Goal: Task Accomplishment & Management: Use online tool/utility

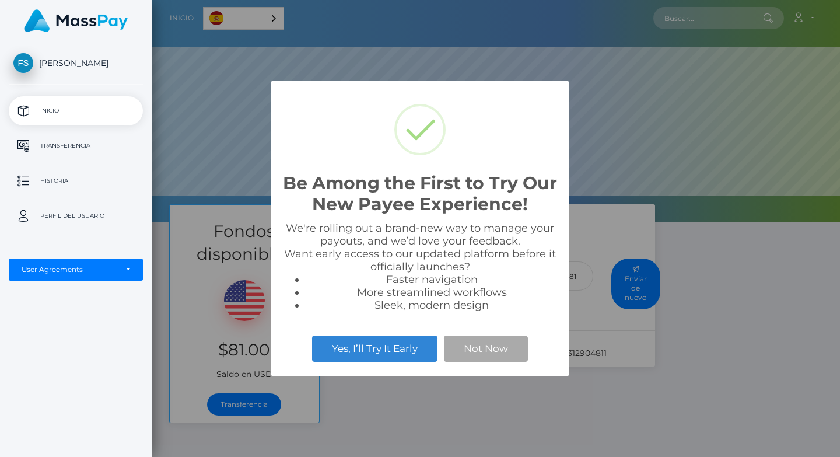
scroll to position [222, 688]
click at [472, 345] on button "Not Now" at bounding box center [486, 348] width 84 height 26
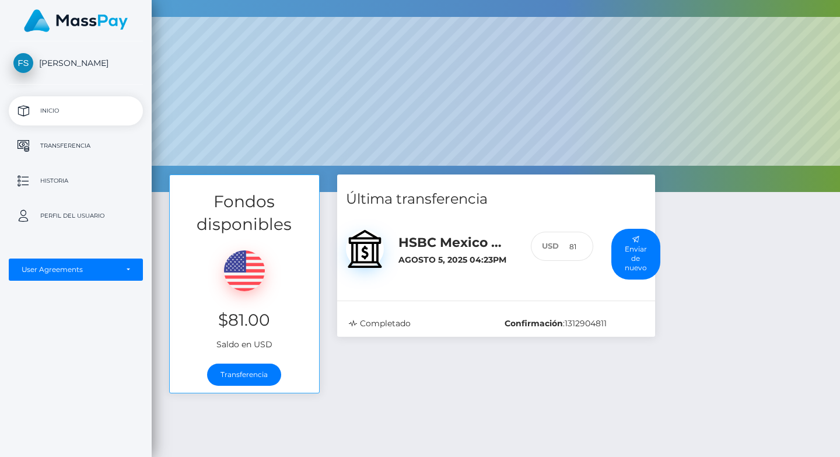
scroll to position [34, 0]
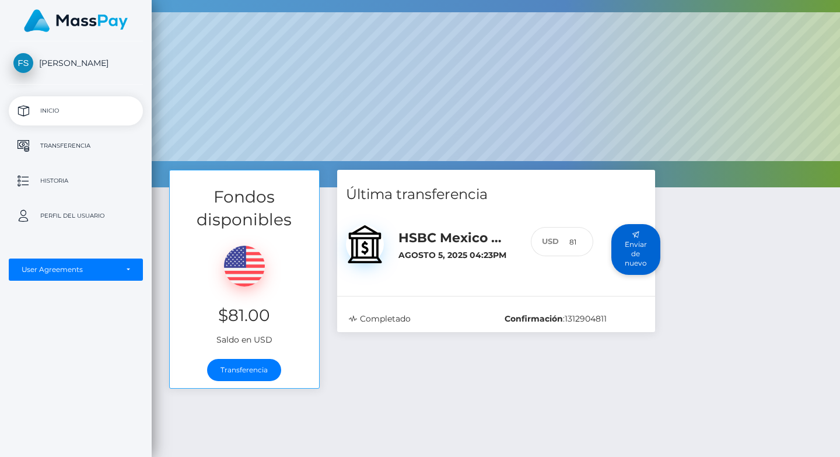
click at [638, 257] on button "Enviar de nuevo" at bounding box center [635, 249] width 49 height 51
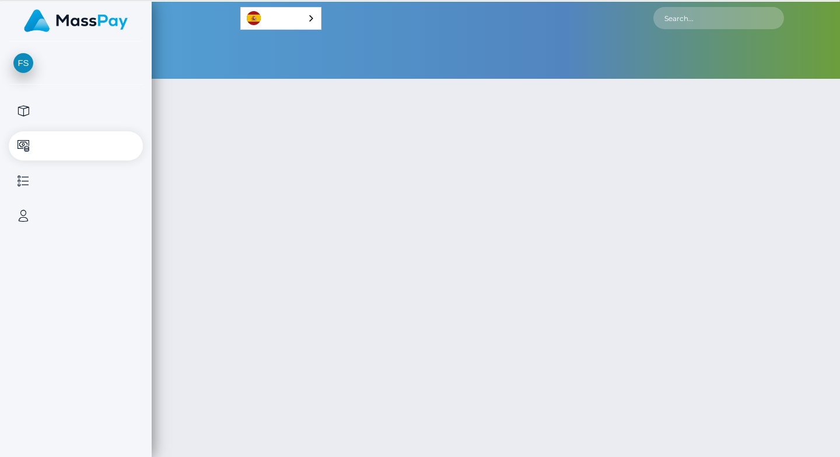
select select
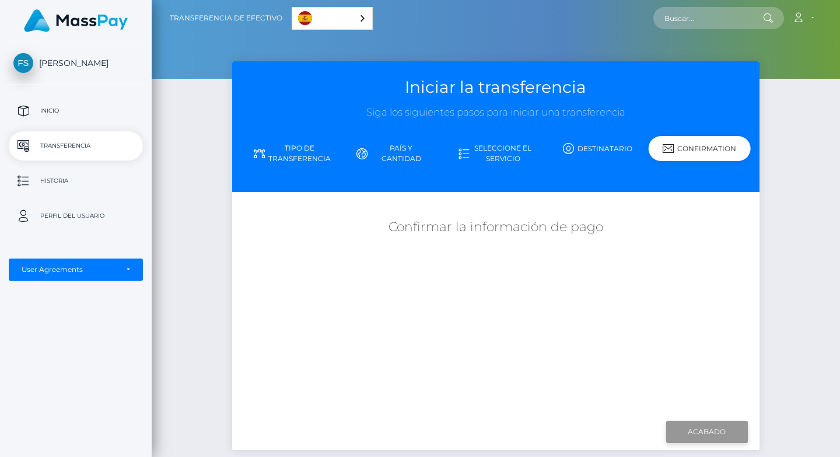
click at [688, 431] on input "Finish" at bounding box center [707, 431] width 82 height 22
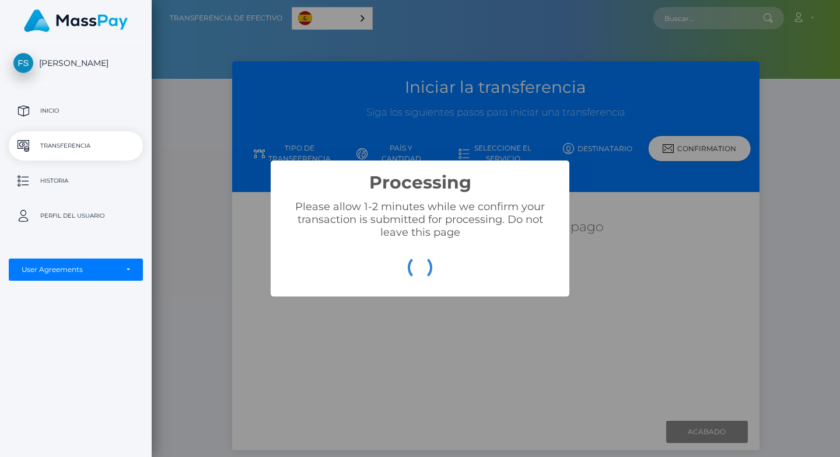
click at [524, 343] on div "Processing × Please allow 1-2 minutes while we confirm your transaction is subm…" at bounding box center [420, 228] width 840 height 457
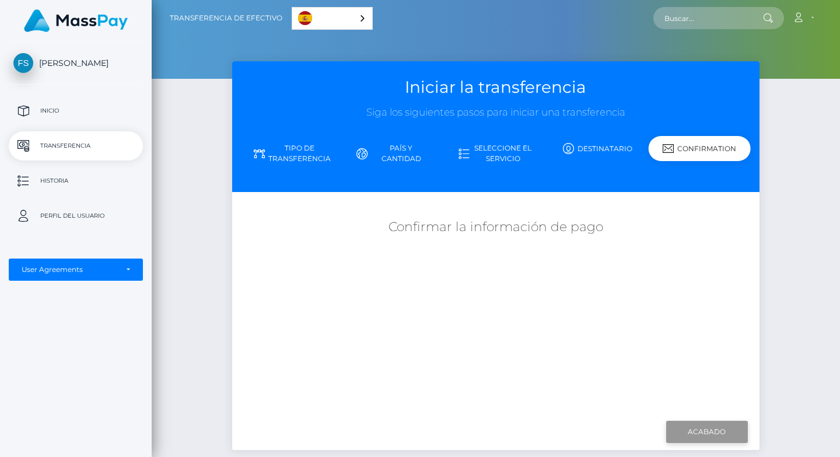
click at [700, 431] on input "Finish" at bounding box center [707, 431] width 82 height 22
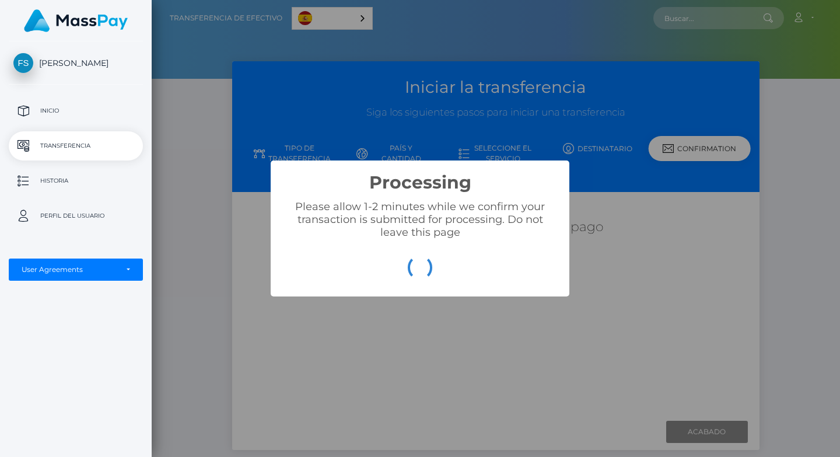
click at [527, 337] on div "Processing × Please allow 1-2 minutes while we confirm your transaction is subm…" at bounding box center [420, 228] width 840 height 457
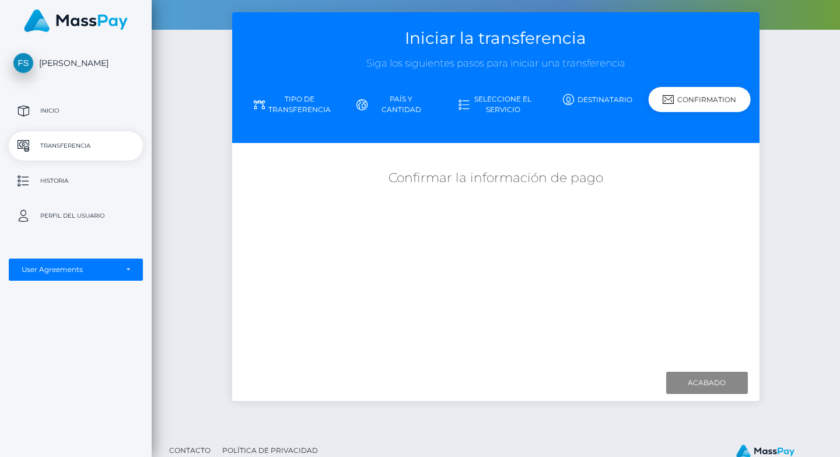
scroll to position [70, 0]
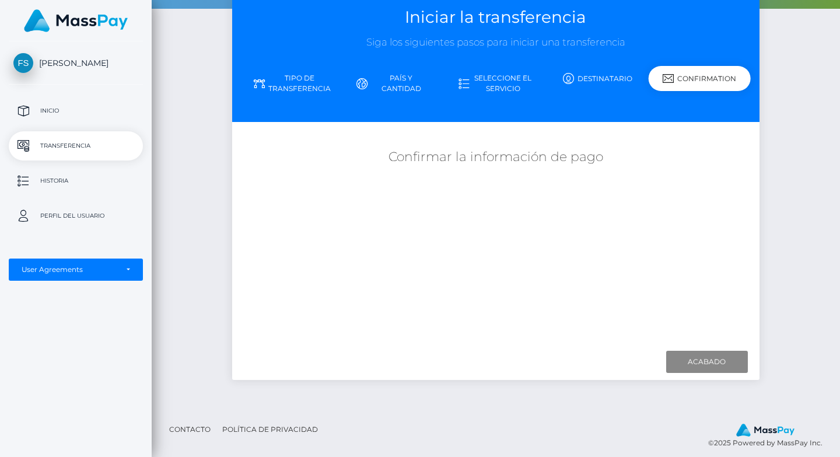
click at [674, 72] on div "Confirmation" at bounding box center [699, 78] width 102 height 25
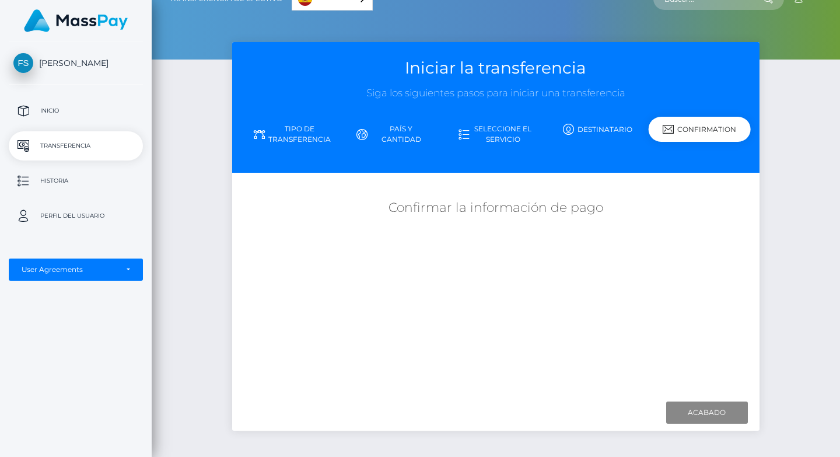
scroll to position [0, 0]
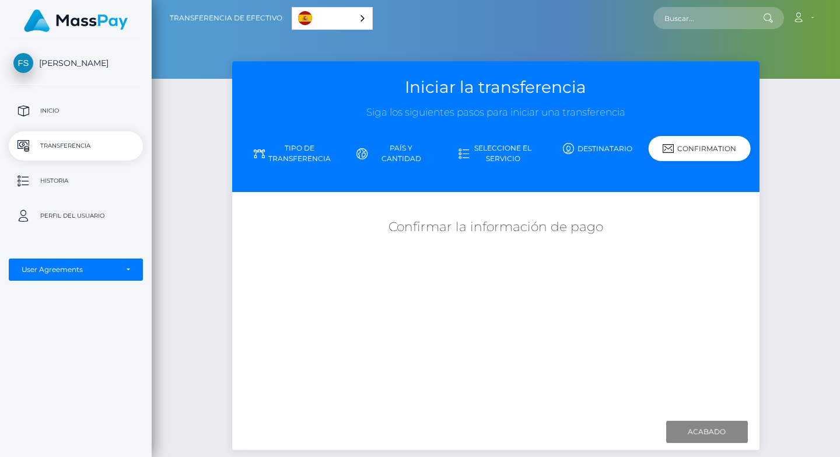
click at [51, 119] on p "Inicio" at bounding box center [75, 110] width 125 height 17
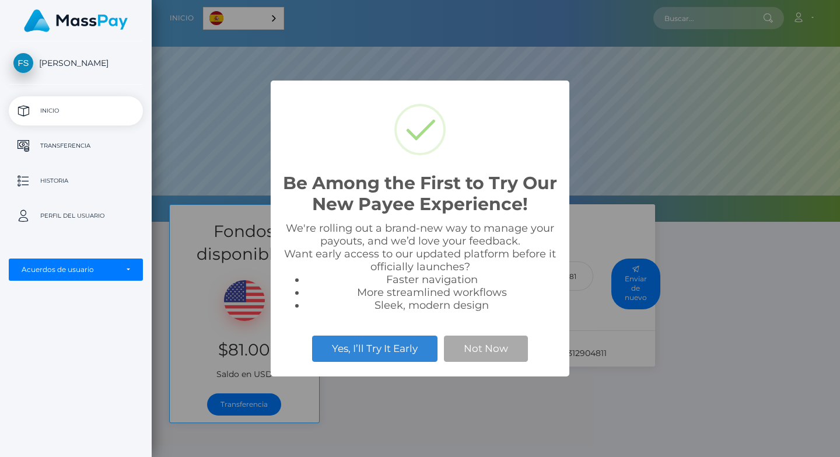
scroll to position [222, 688]
click at [407, 353] on button "Yes, I’ll Try It Early" at bounding box center [374, 348] width 125 height 26
select select
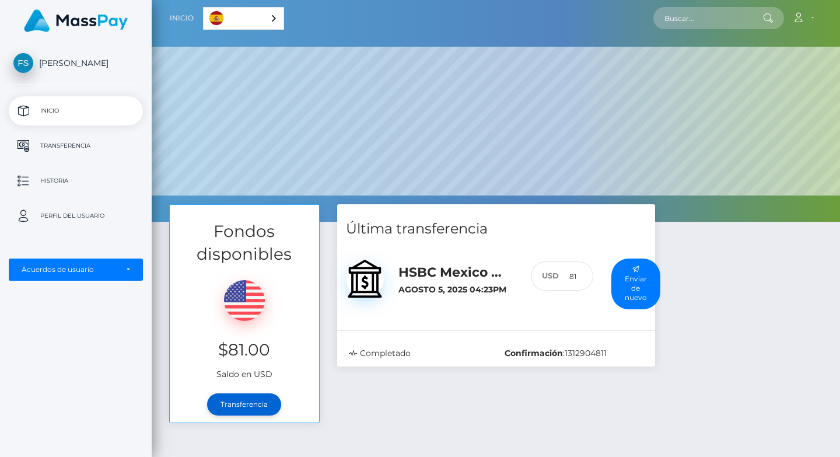
click at [266, 404] on link "Transferencia" at bounding box center [244, 404] width 74 height 22
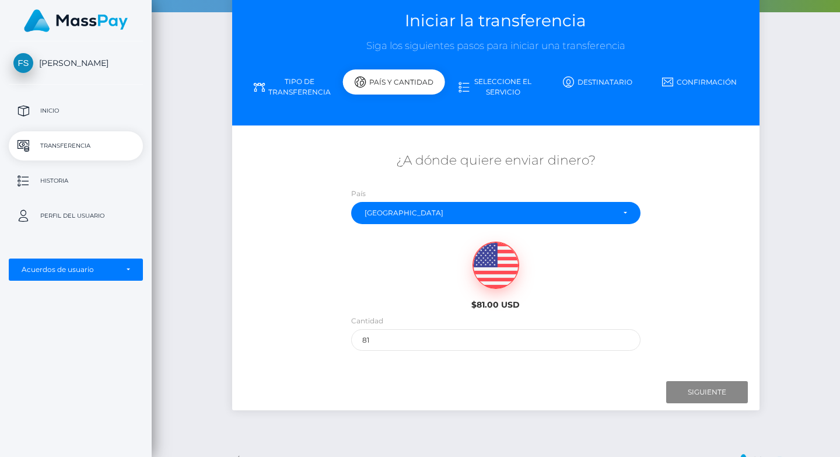
scroll to position [105, 0]
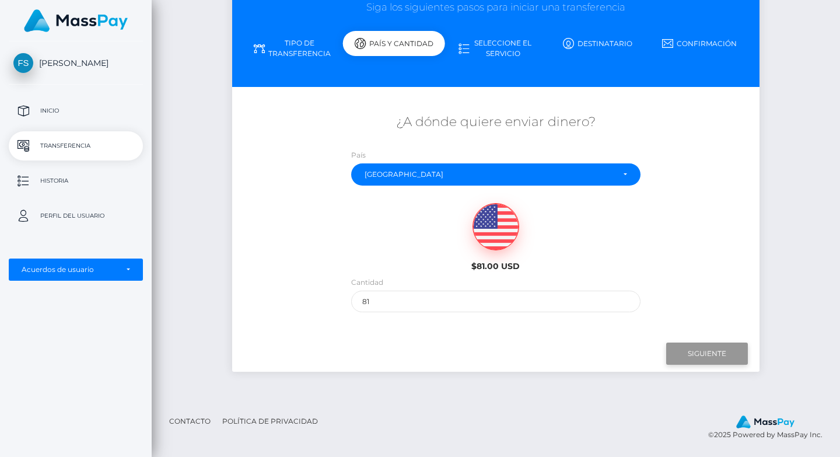
click at [692, 350] on input "Siguiente" at bounding box center [707, 353] width 82 height 22
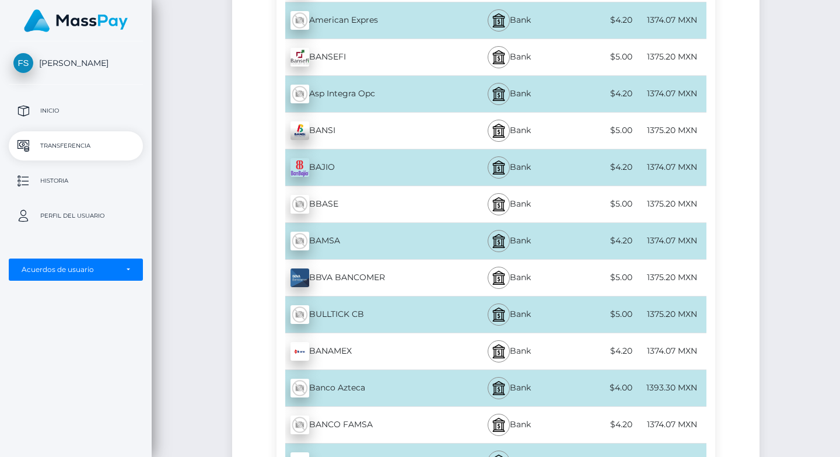
scroll to position [939, 0]
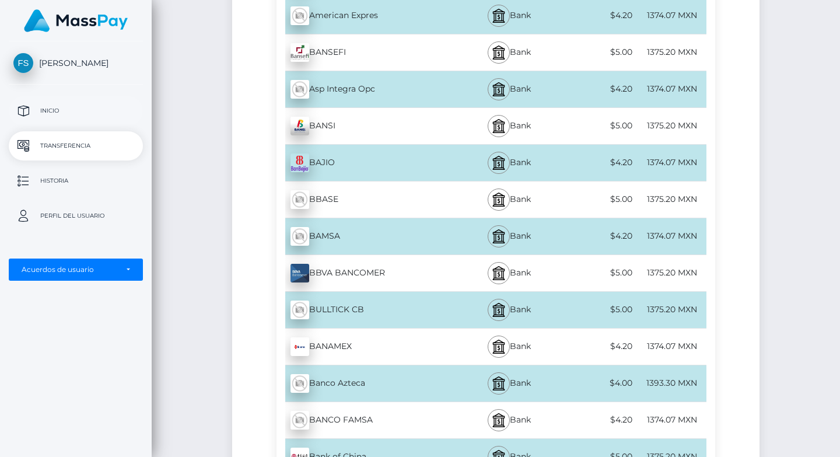
click at [44, 109] on p "Inicio" at bounding box center [75, 110] width 125 height 17
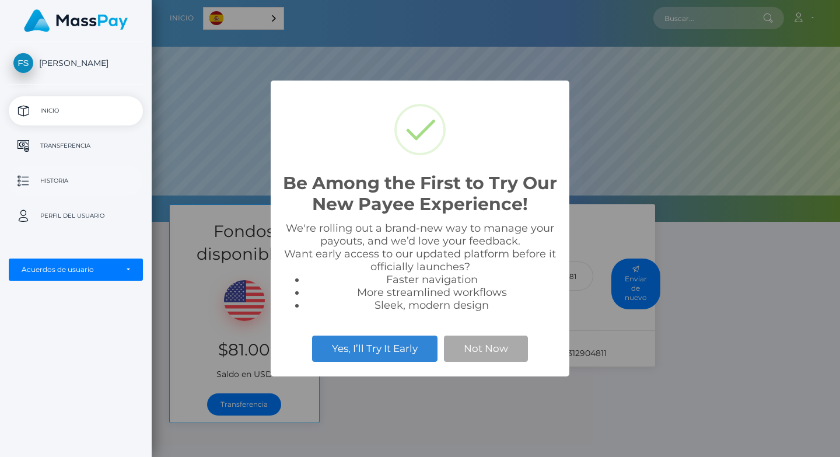
scroll to position [222, 688]
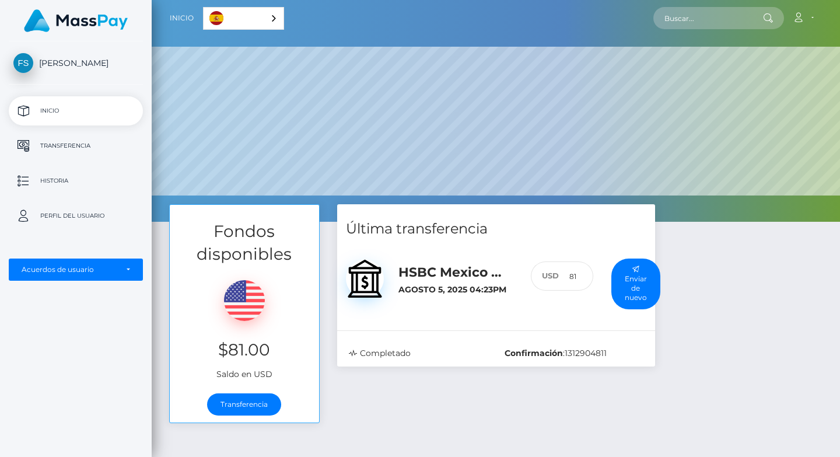
click at [31, 111] on p "Inicio" at bounding box center [75, 110] width 125 height 17
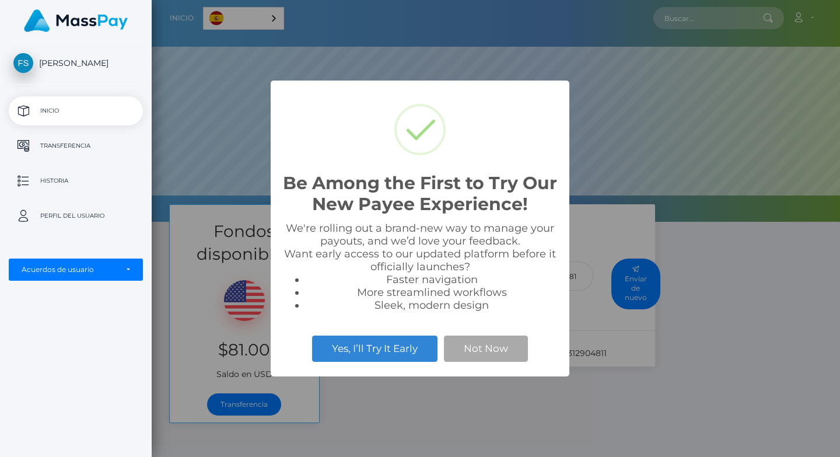
scroll to position [222, 688]
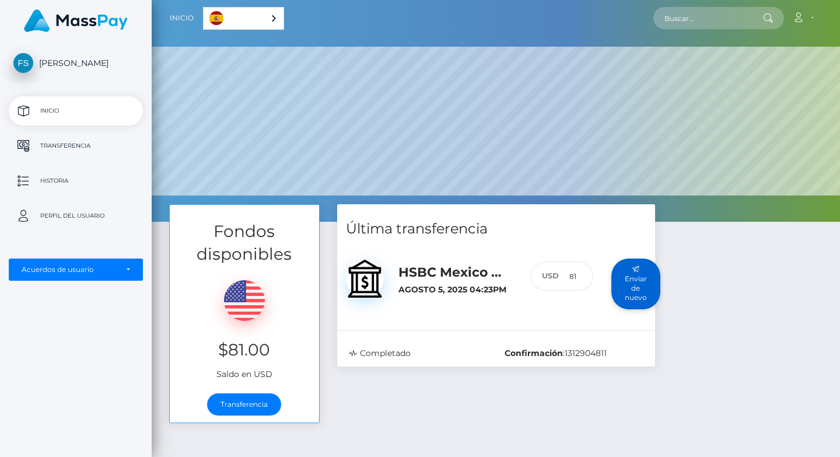
click at [629, 284] on button "Enviar de nuevo" at bounding box center [635, 283] width 49 height 51
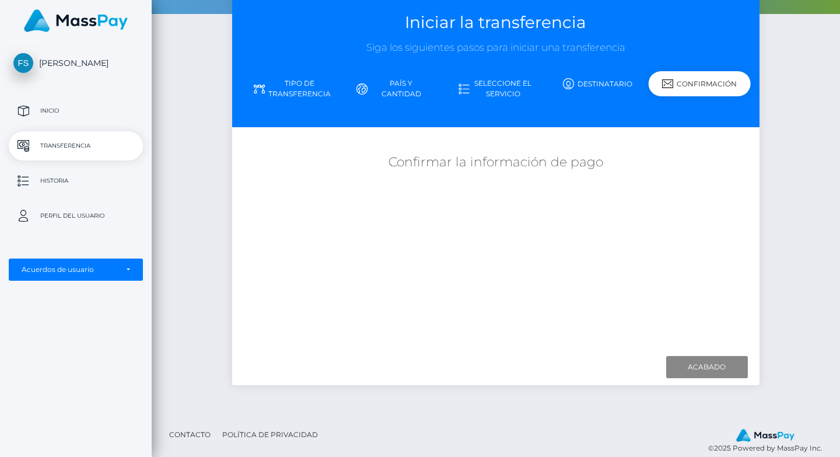
scroll to position [79, 0]
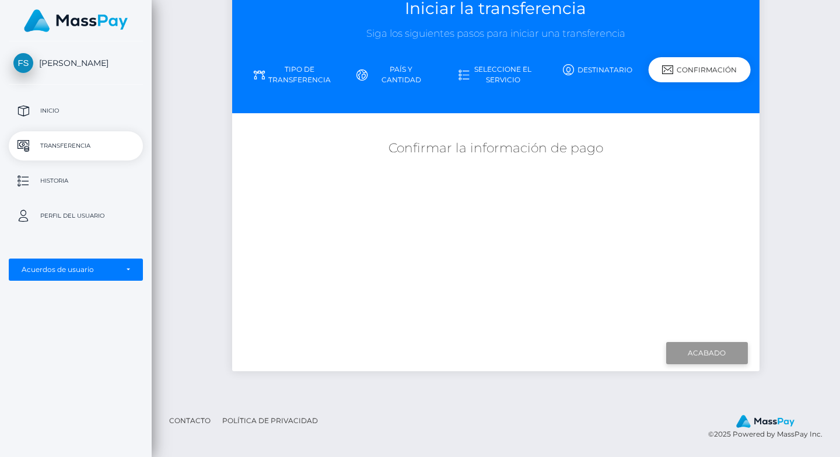
click at [697, 354] on input "Acabado" at bounding box center [707, 353] width 82 height 22
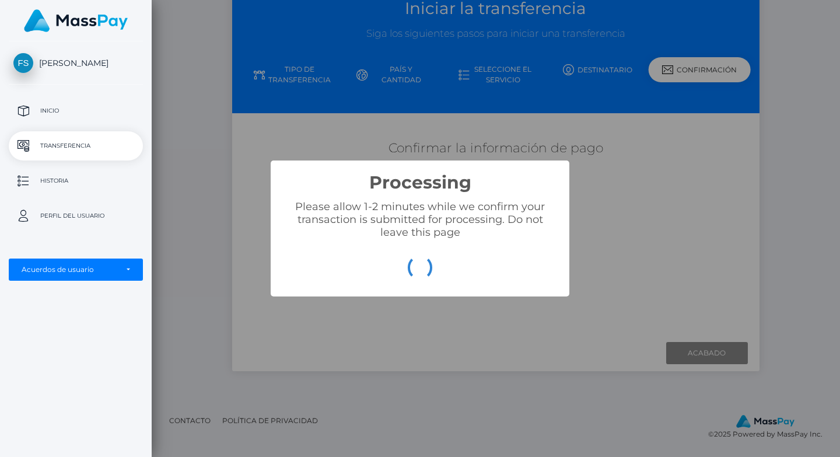
click at [629, 259] on div "Processing × Please allow 1-2 minutes while we confirm your transaction is subm…" at bounding box center [420, 228] width 840 height 457
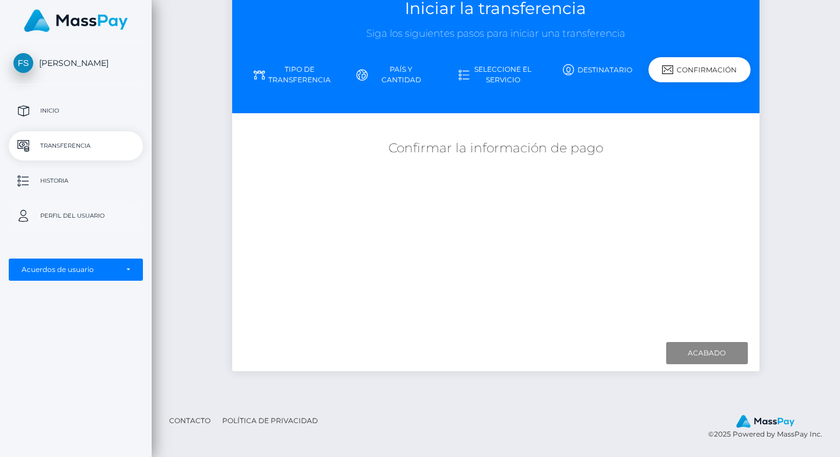
click at [56, 217] on p "Perfil del usuario" at bounding box center [75, 215] width 125 height 17
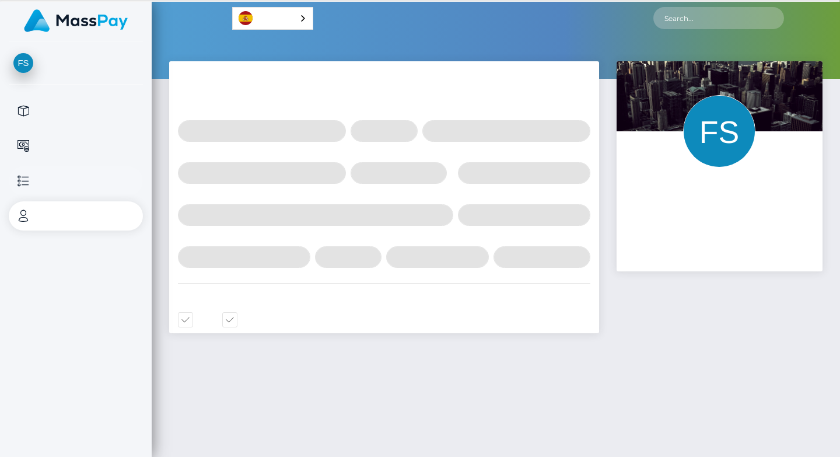
select select
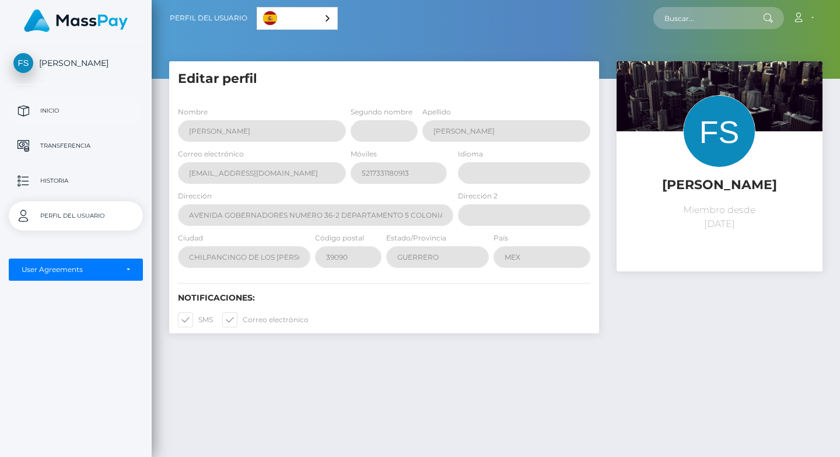
click at [66, 113] on p "Inicio" at bounding box center [75, 110] width 125 height 17
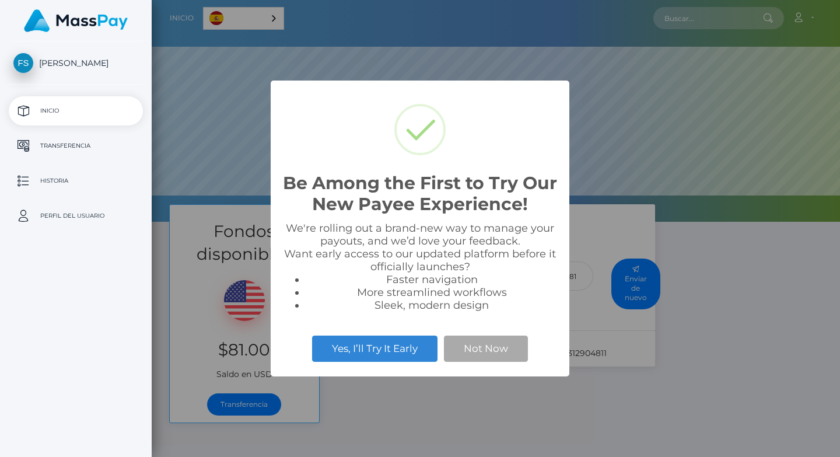
select select
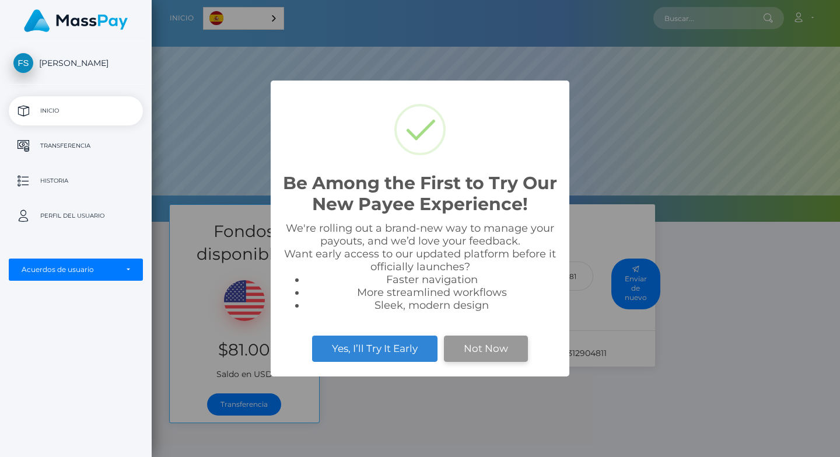
click at [492, 339] on button "Not Now" at bounding box center [486, 348] width 84 height 26
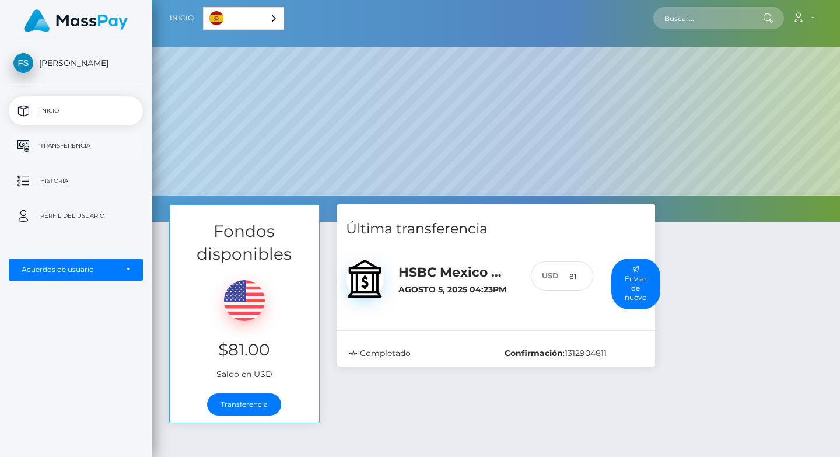
click at [55, 148] on p "Transferencia" at bounding box center [75, 145] width 125 height 17
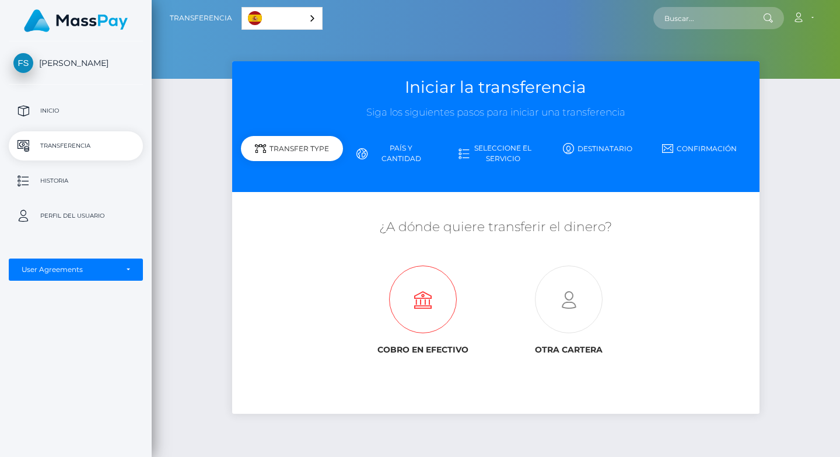
click at [424, 308] on icon at bounding box center [422, 300] width 146 height 68
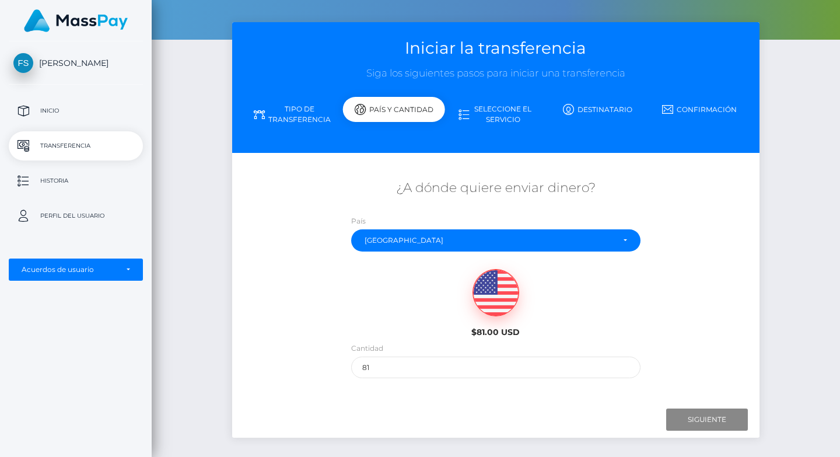
scroll to position [57, 0]
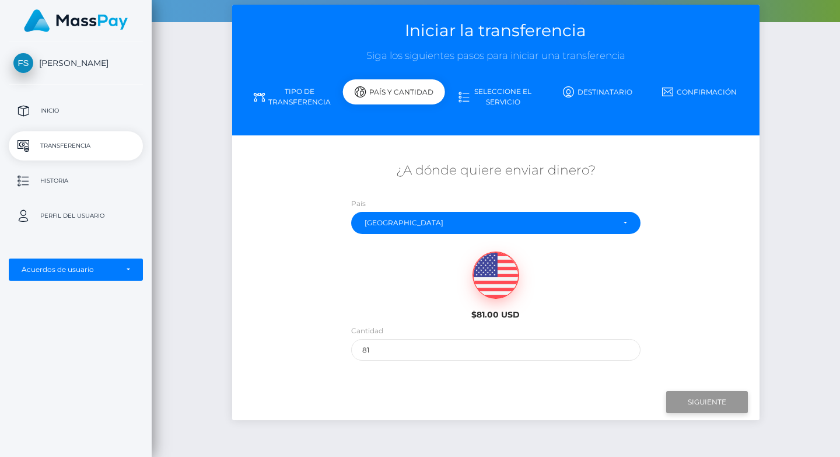
click at [695, 399] on input "Siguiente" at bounding box center [707, 402] width 82 height 22
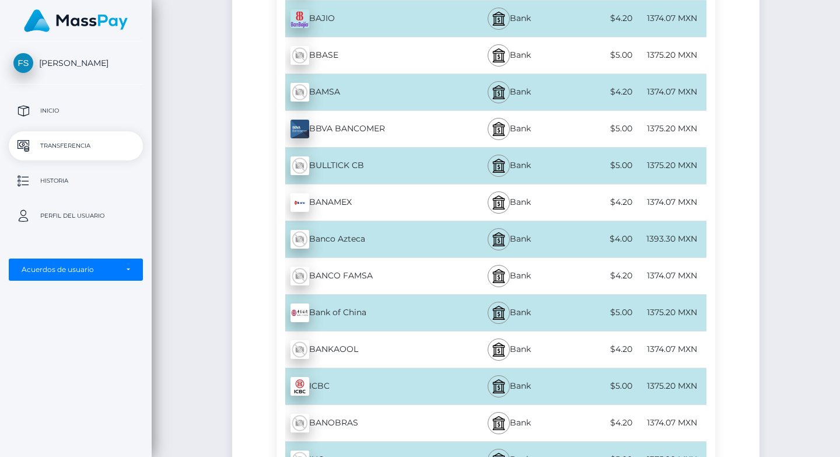
scroll to position [1084, 0]
click at [409, 236] on div "Banco Azteca - MXN" at bounding box center [365, 238] width 179 height 33
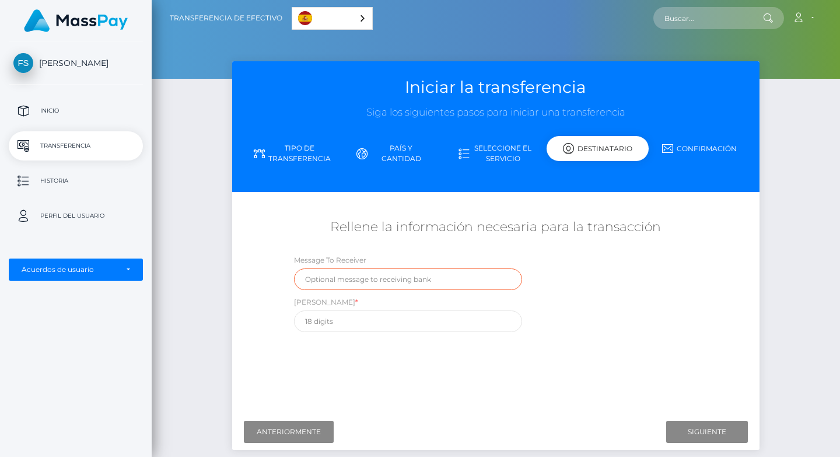
click at [340, 286] on input "text" at bounding box center [408, 279] width 229 height 22
type input "PAGO IEVOLUTION"
click at [64, 109] on p "Inicio" at bounding box center [75, 110] width 125 height 17
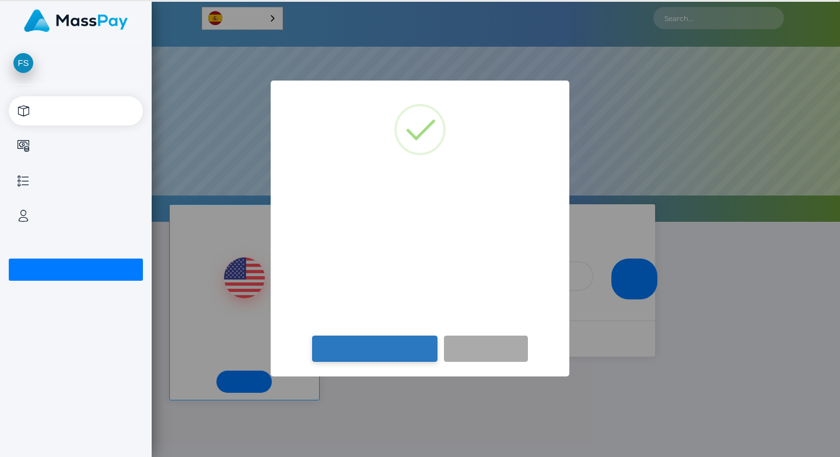
click at [394, 342] on button "Yes, I’ll Try It Early" at bounding box center [374, 348] width 125 height 26
